Goal: Navigation & Orientation: Find specific page/section

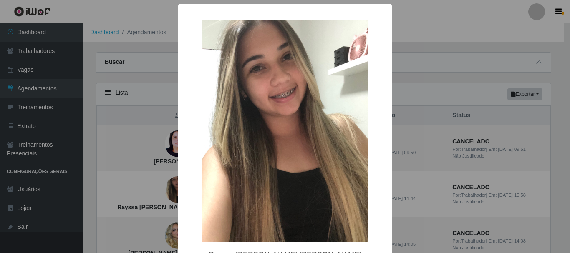
click at [397, 66] on div "× Rayssa Priscila de Araújo Melo OK Cancel" at bounding box center [285, 126] width 570 height 253
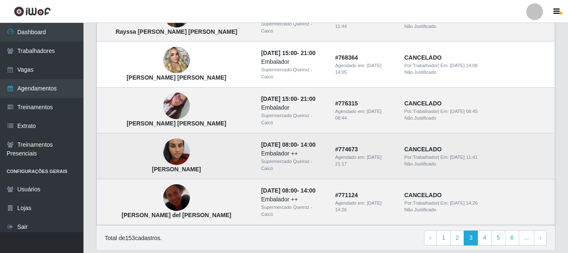
scroll to position [618, 0]
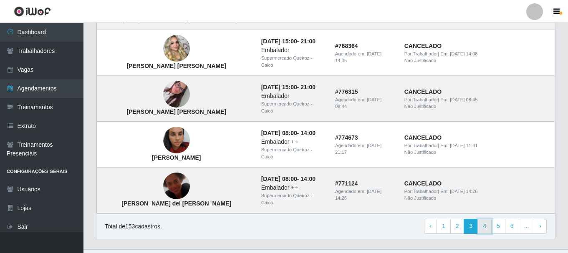
click at [486, 219] on link "4" at bounding box center [485, 226] width 14 height 15
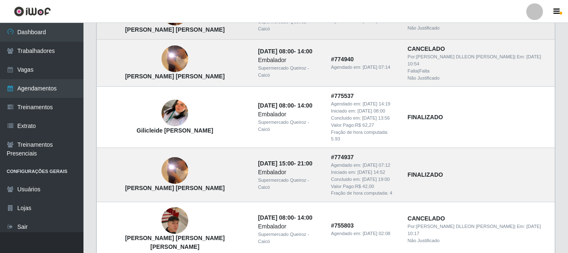
scroll to position [652, 0]
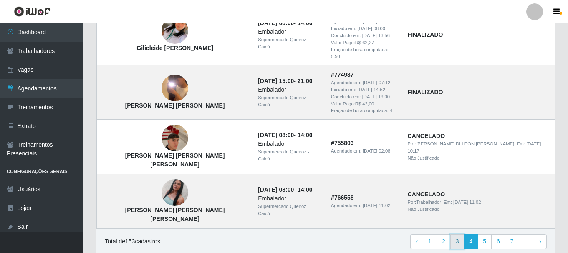
click at [460, 235] on link "3" at bounding box center [458, 242] width 14 height 15
